Goal: Information Seeking & Learning: Learn about a topic

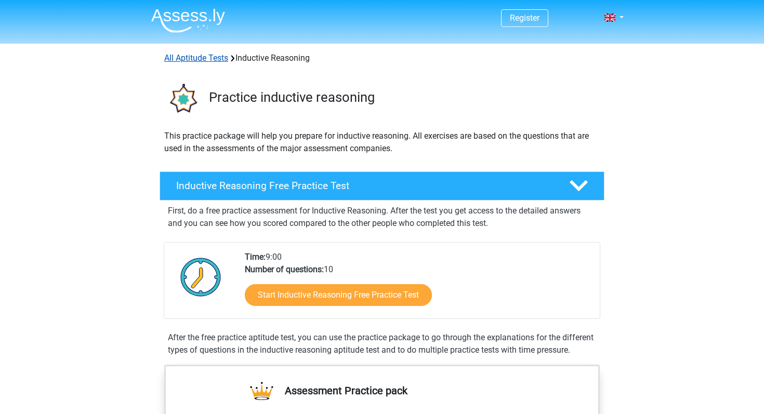
click at [195, 58] on link "All Aptitude Tests" at bounding box center [196, 58] width 64 height 10
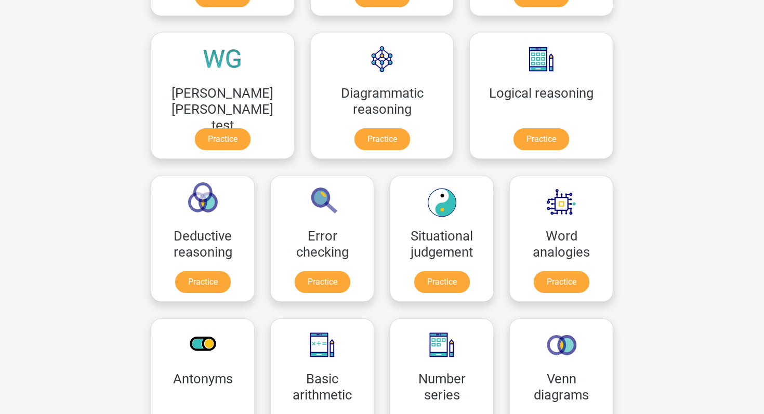
scroll to position [165, 0]
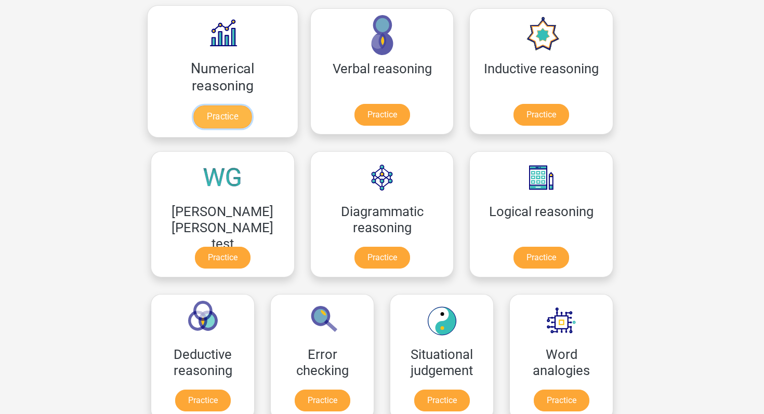
click at [213, 120] on link "Practice" at bounding box center [222, 117] width 58 height 23
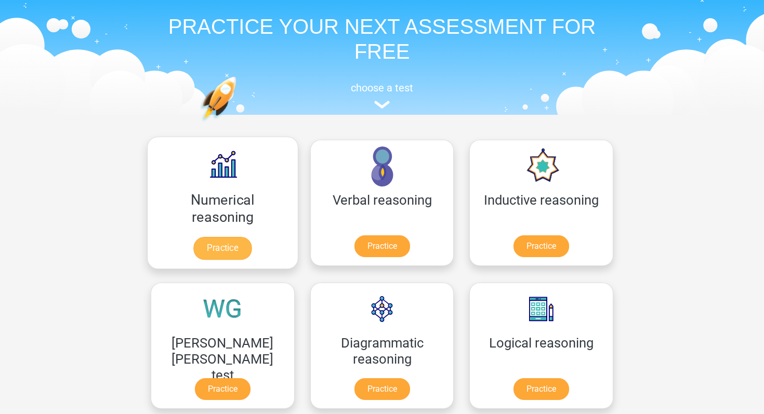
scroll to position [0, 0]
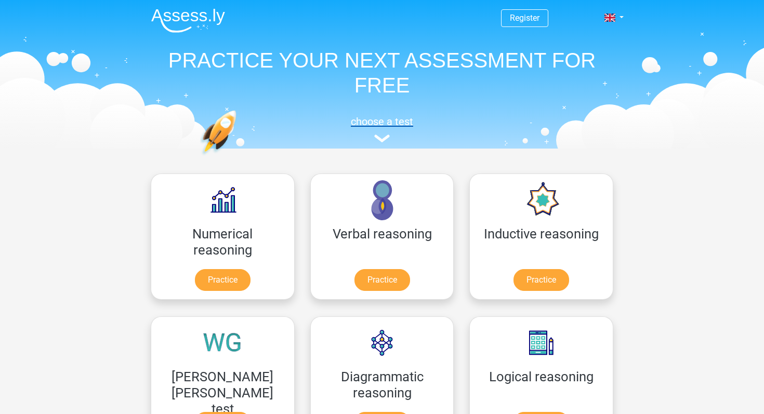
click at [385, 137] on img at bounding box center [382, 139] width 16 height 8
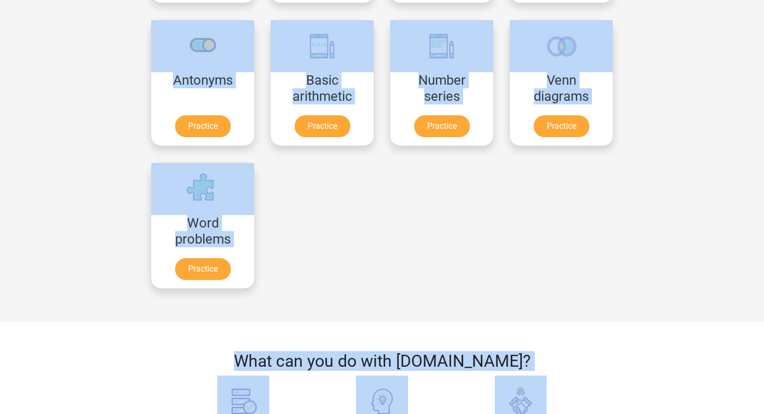
scroll to position [597, 0]
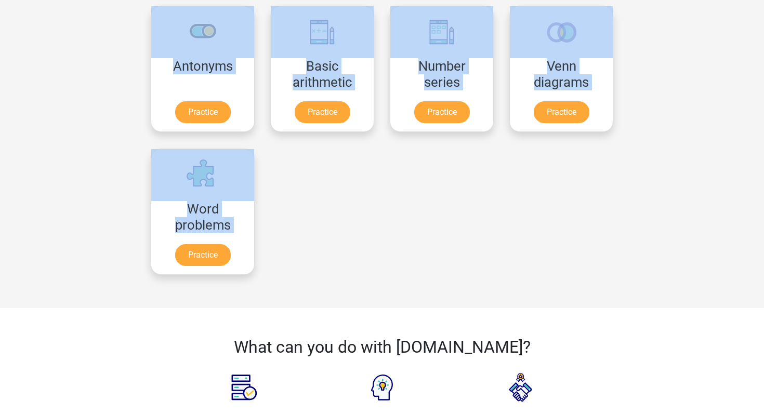
drag, startPoint x: 154, startPoint y: 112, endPoint x: 519, endPoint y: 149, distance: 366.7
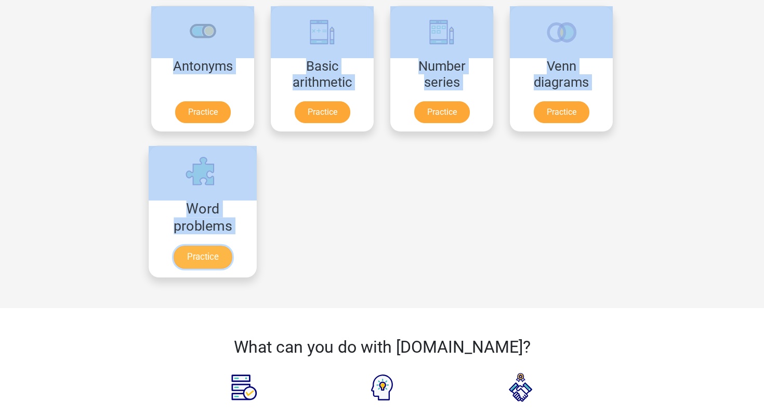
copy div "Numerical reasoning Practice Verbal reasoning Practice Inductive reasoning Prac…"
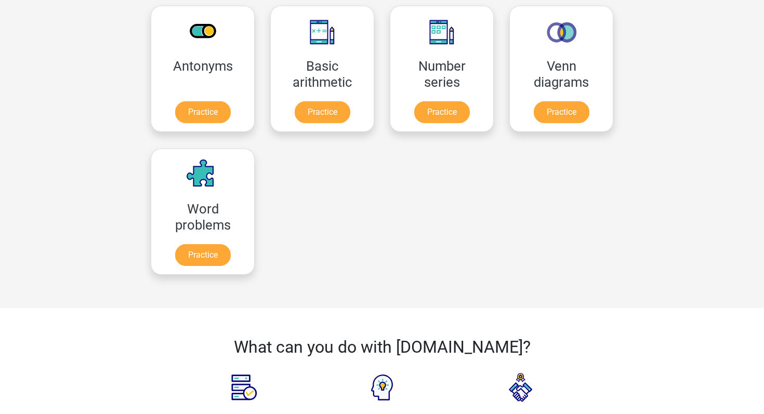
click at [502, 156] on div at bounding box center [562, 211] width 120 height 143
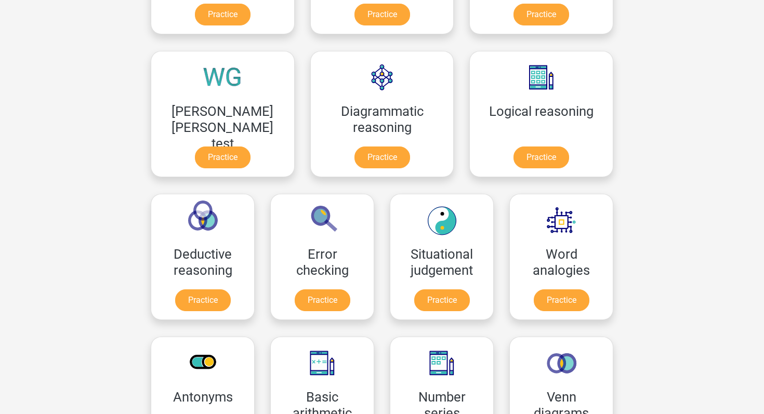
scroll to position [71, 0]
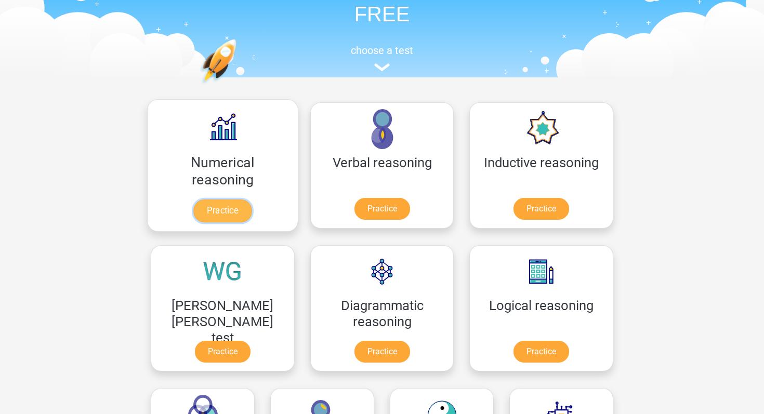
click at [211, 200] on link "Practice" at bounding box center [222, 211] width 58 height 23
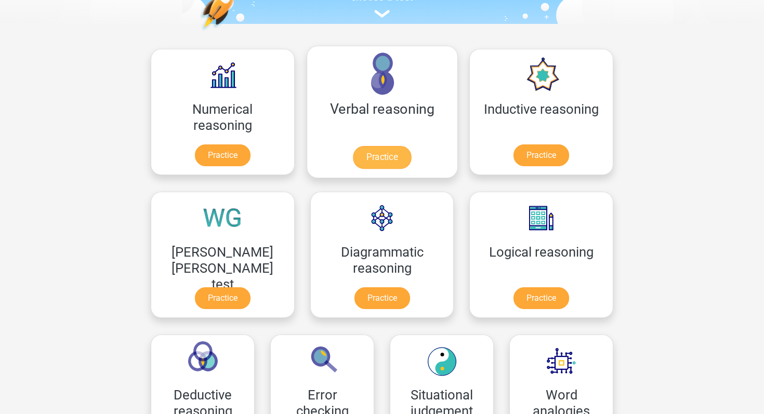
scroll to position [132, 0]
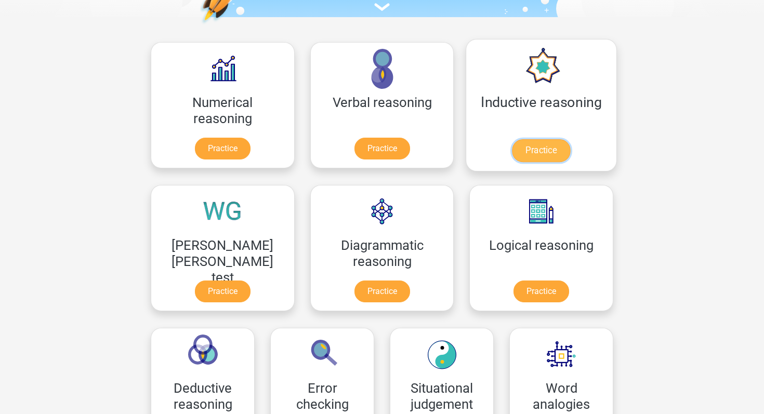
click at [512, 148] on link "Practice" at bounding box center [541, 150] width 58 height 23
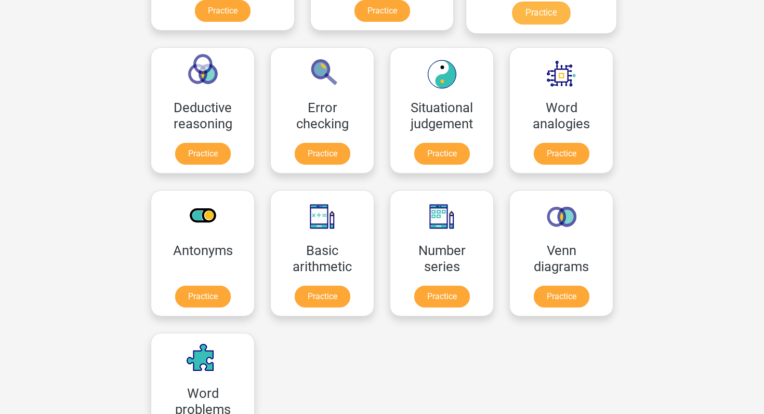
scroll to position [447, 0]
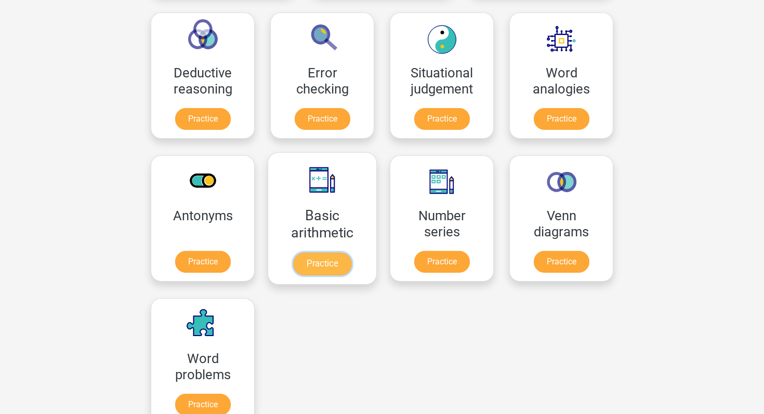
click at [351, 253] on link "Practice" at bounding box center [322, 264] width 58 height 23
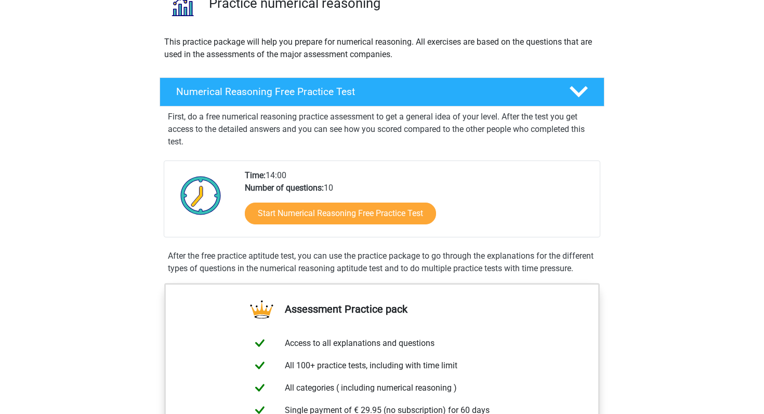
scroll to position [97, 0]
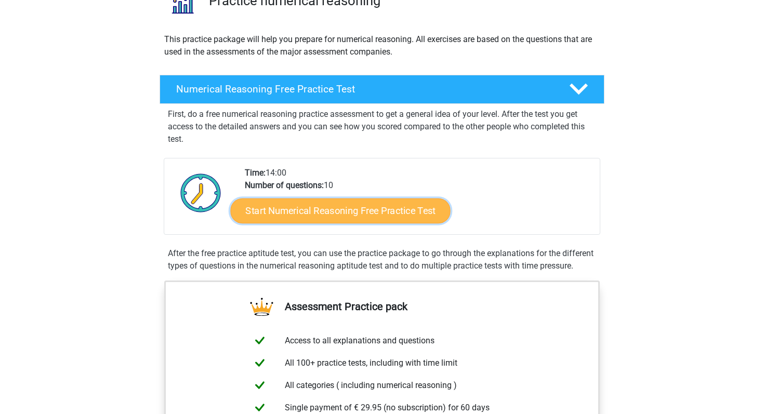
click at [404, 204] on link "Start Numerical Reasoning Free Practice Test" at bounding box center [341, 210] width 220 height 25
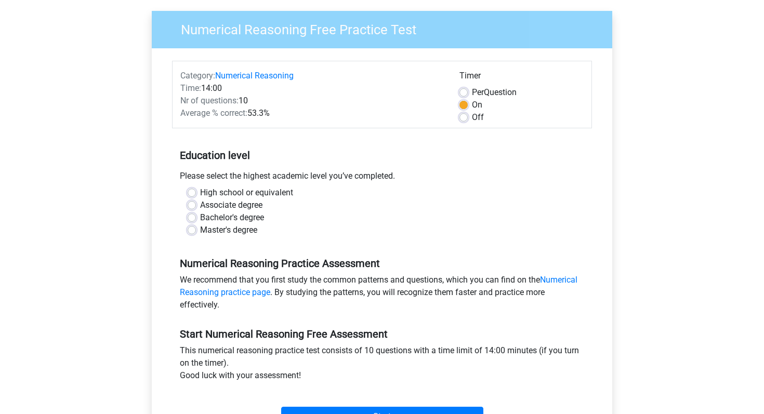
scroll to position [104, 0]
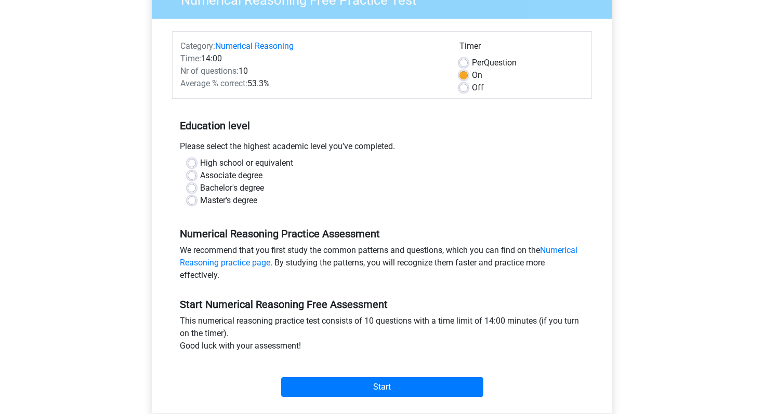
click at [200, 188] on label "Bachelor's degree" at bounding box center [232, 188] width 64 height 12
click at [190, 188] on input "Bachelor's degree" at bounding box center [192, 187] width 8 height 10
radio input "true"
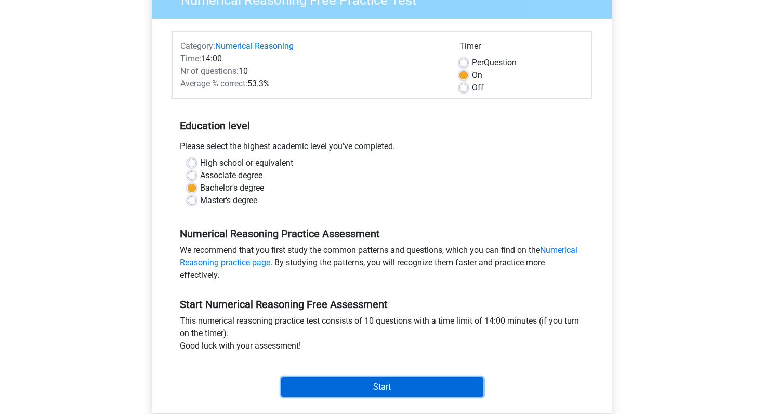
click at [347, 382] on input "Start" at bounding box center [382, 387] width 202 height 20
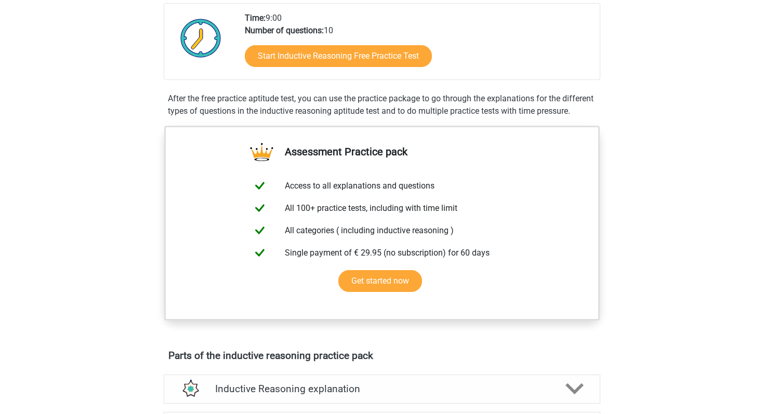
scroll to position [212, 0]
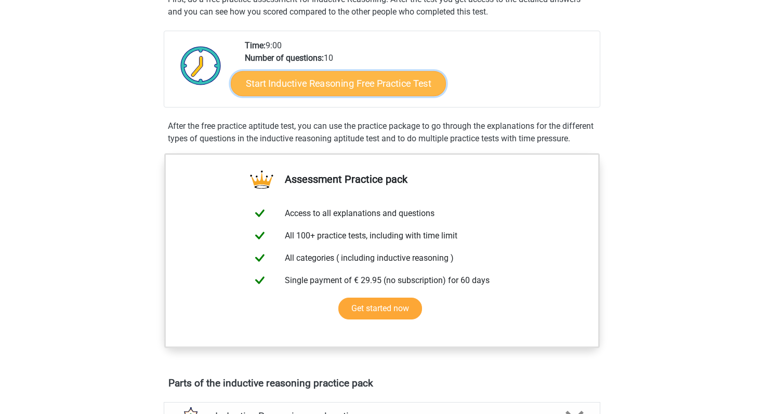
click at [392, 93] on link "Start Inductive Reasoning Free Practice Test" at bounding box center [338, 83] width 215 height 25
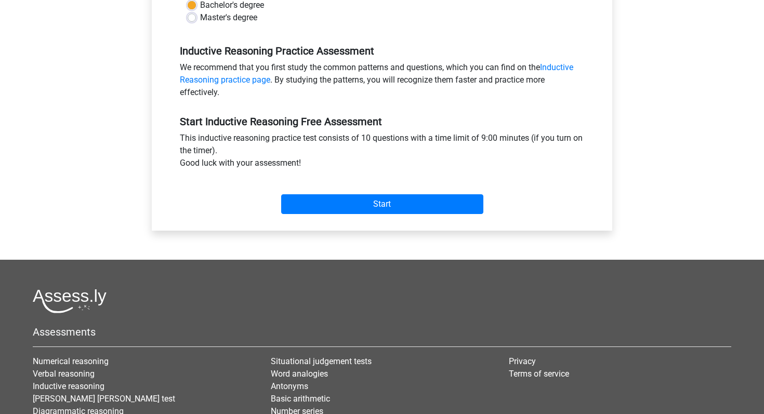
scroll to position [287, 0]
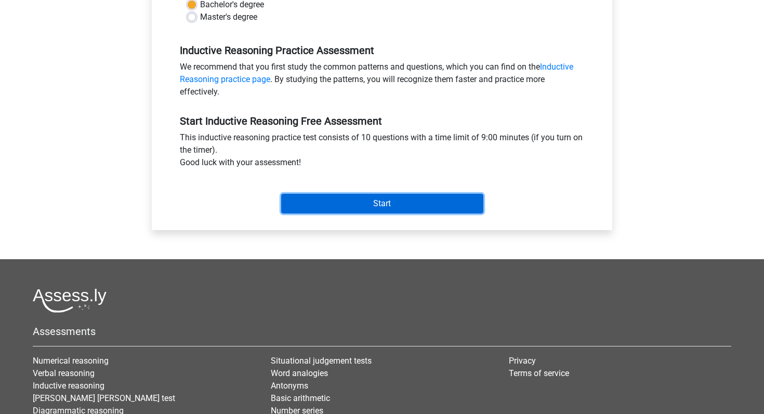
click at [425, 198] on input "Start" at bounding box center [382, 204] width 202 height 20
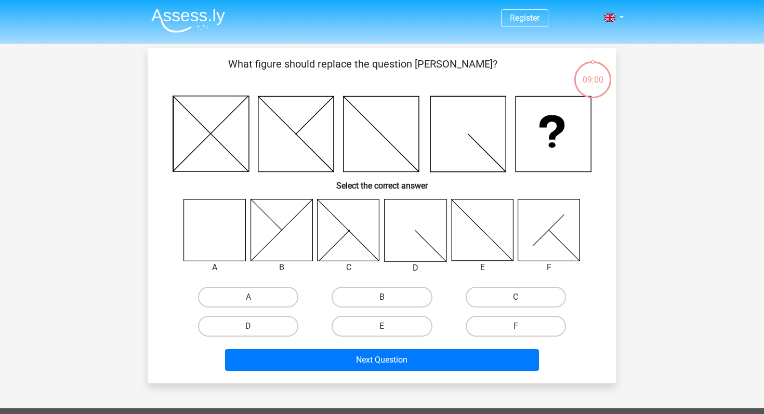
scroll to position [16, 0]
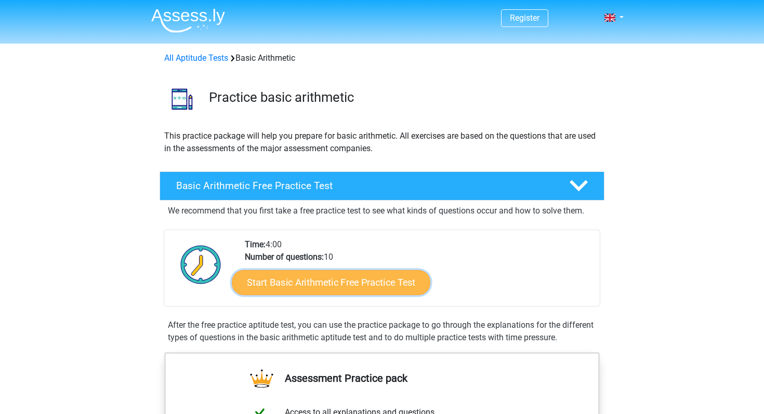
click at [303, 282] on link "Start Basic Arithmetic Free Practice Test" at bounding box center [331, 282] width 199 height 25
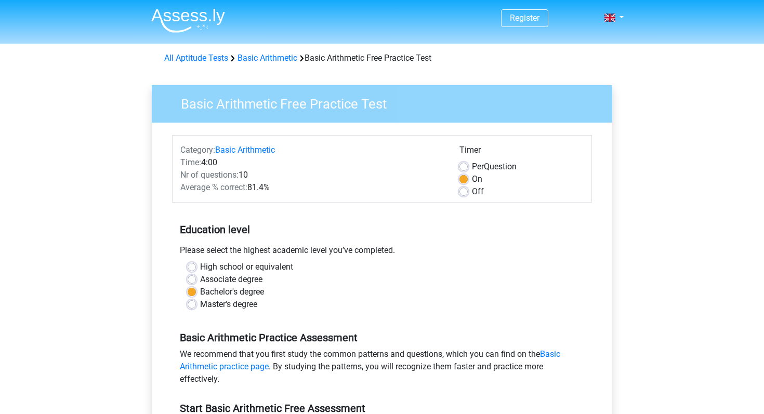
scroll to position [407, 0]
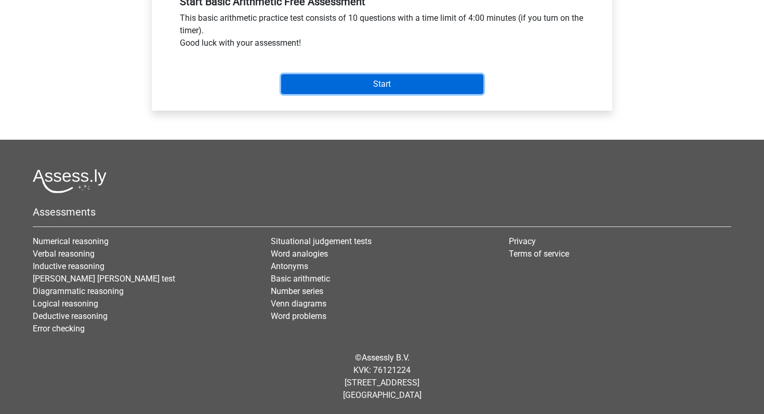
click at [436, 85] on input "Start" at bounding box center [382, 84] width 202 height 20
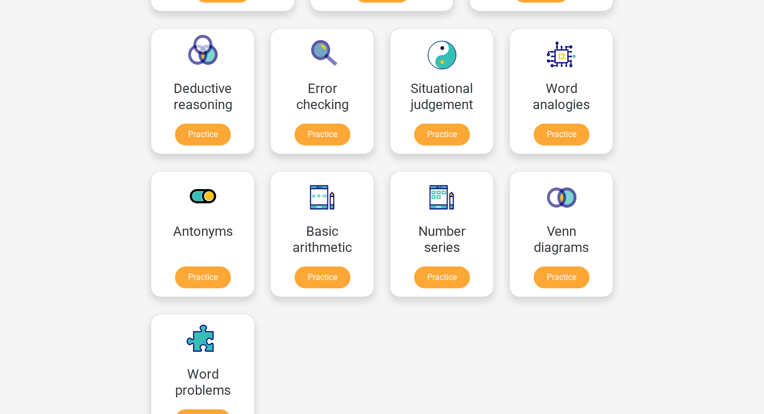
scroll to position [441, 0]
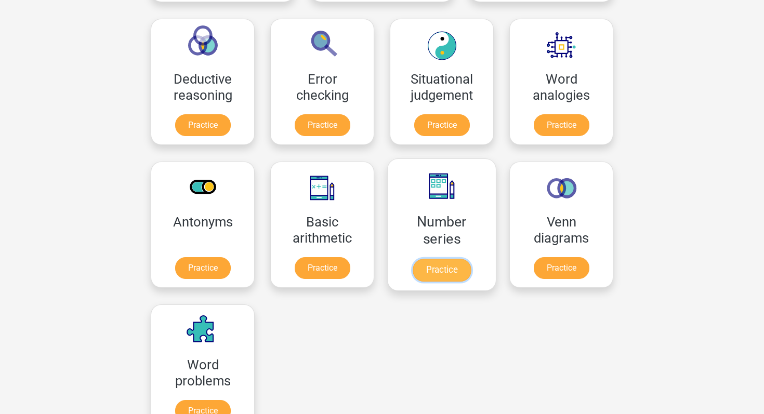
click at [413, 259] on link "Practice" at bounding box center [442, 270] width 58 height 23
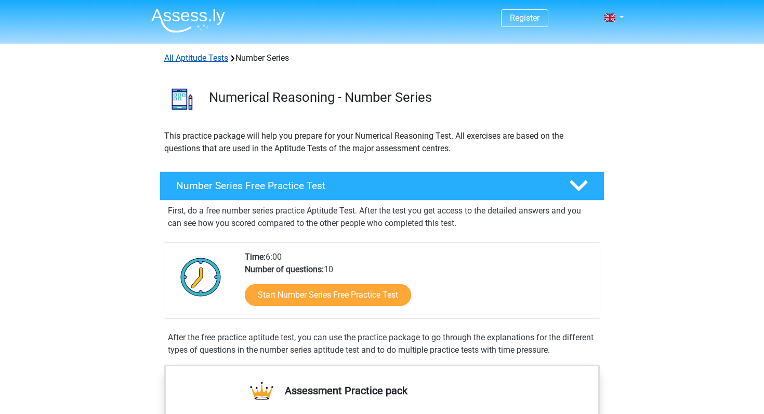
click at [215, 58] on link "All Aptitude Tests" at bounding box center [196, 58] width 64 height 10
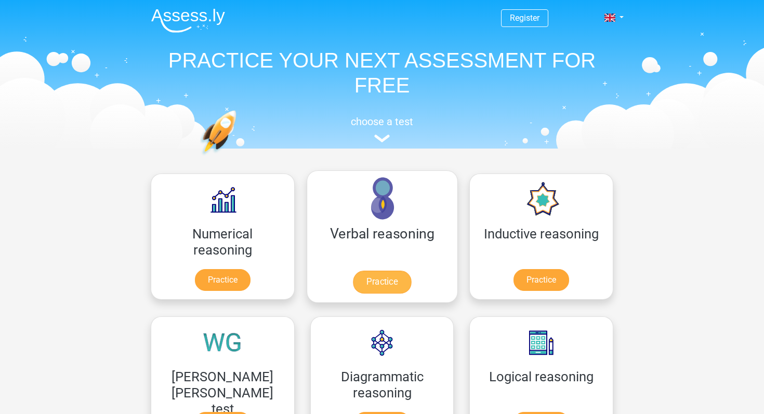
scroll to position [165, 0]
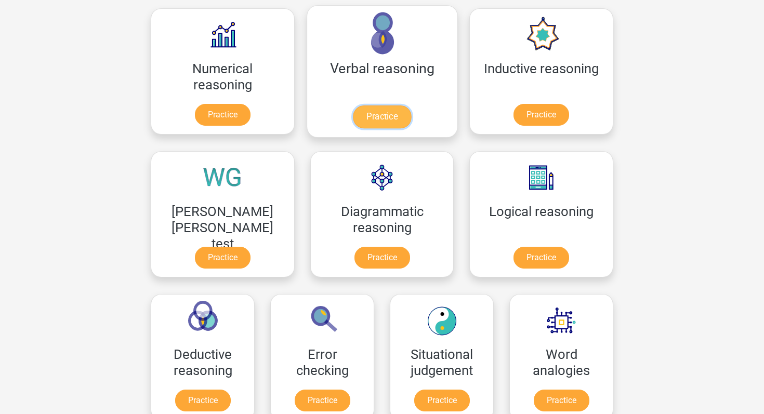
click at [353, 115] on link "Practice" at bounding box center [382, 117] width 58 height 23
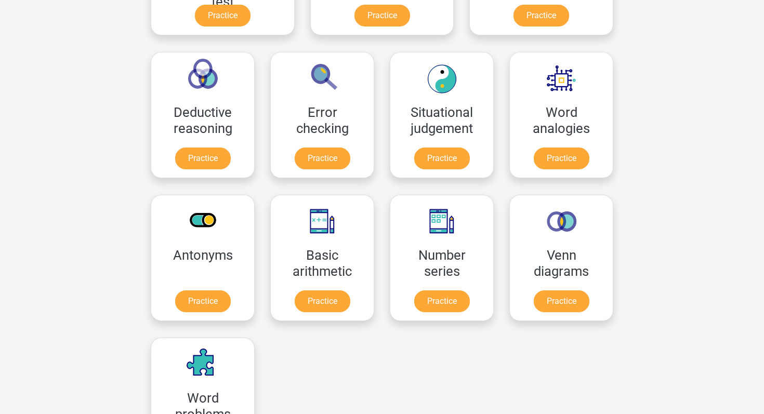
scroll to position [408, 0]
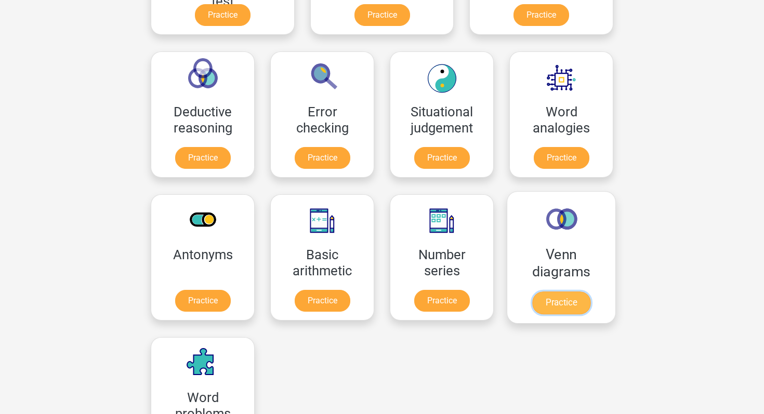
click at [532, 305] on link "Practice" at bounding box center [561, 303] width 58 height 23
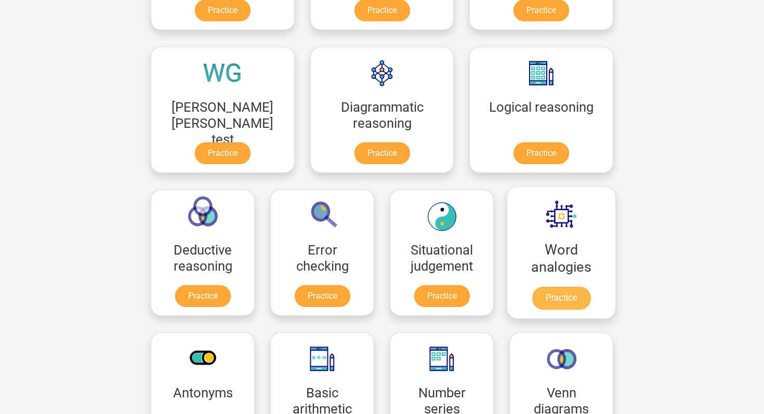
scroll to position [269, 0]
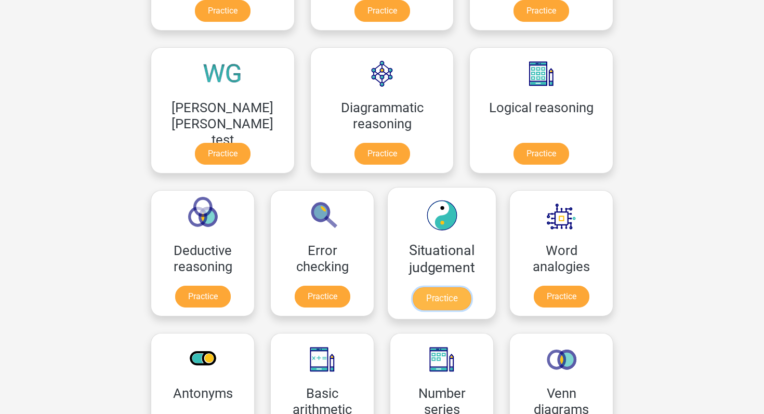
click at [413, 292] on link "Practice" at bounding box center [442, 298] width 58 height 23
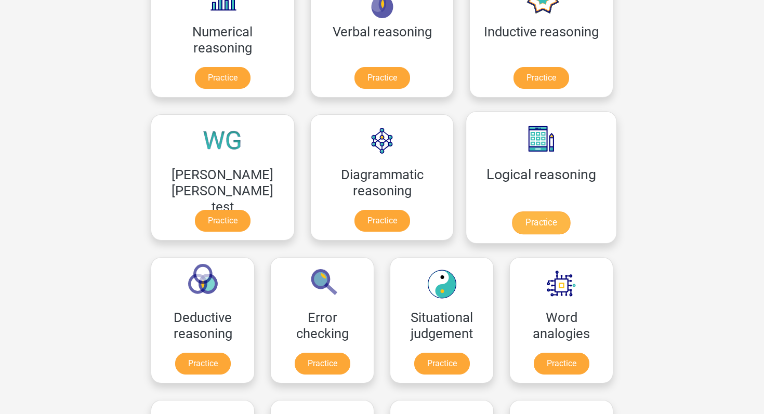
scroll to position [211, 0]
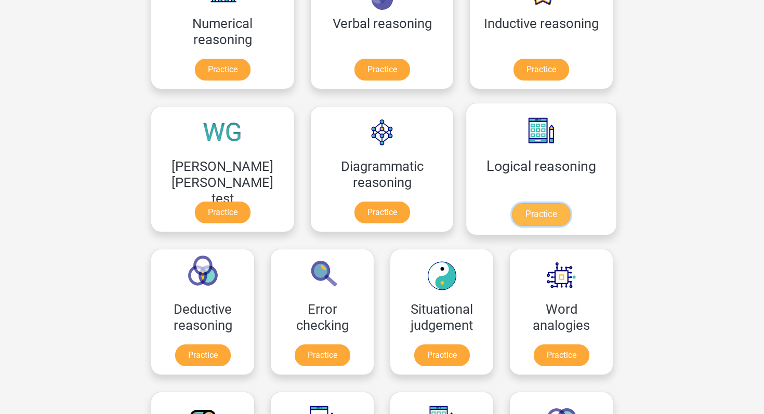
click at [512, 210] on link "Practice" at bounding box center [541, 214] width 58 height 23
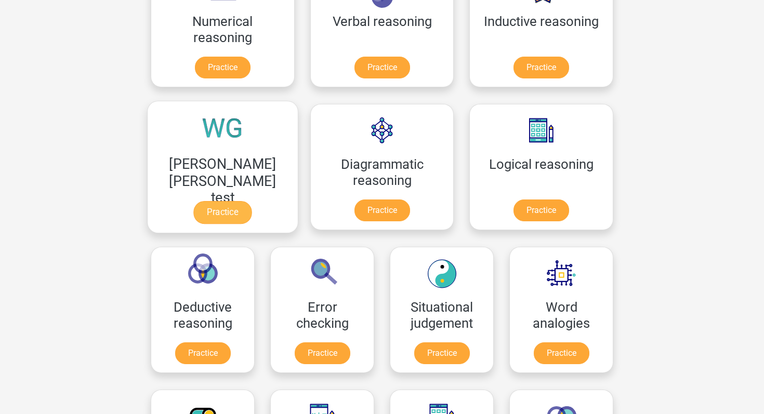
scroll to position [218, 0]
